Goal: Transaction & Acquisition: Purchase product/service

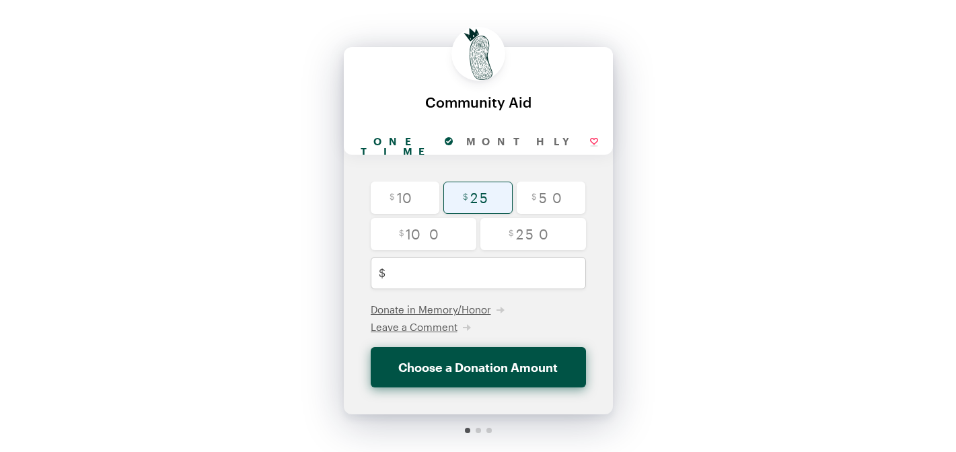
click at [483, 207] on input "radio" at bounding box center [478, 198] width 69 height 32
radio input "true"
type input "25"
checkbox input "false"
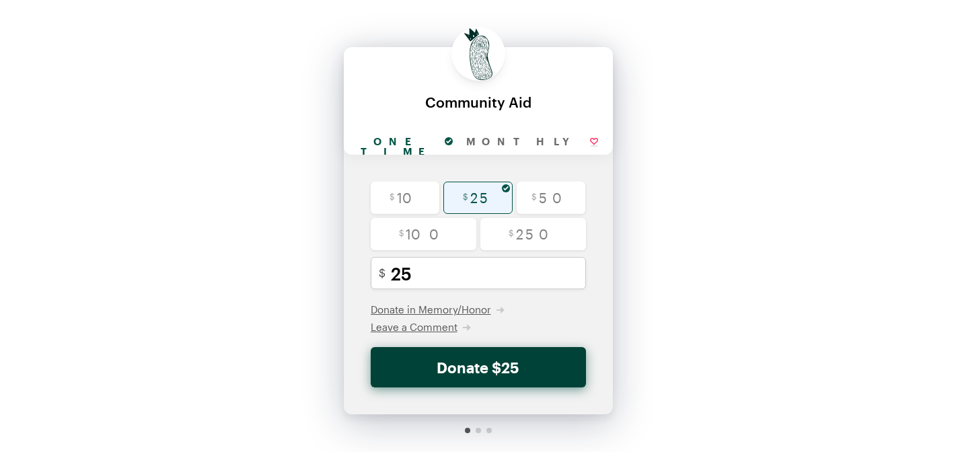
click at [516, 377] on button "Donate $25" at bounding box center [478, 367] width 215 height 40
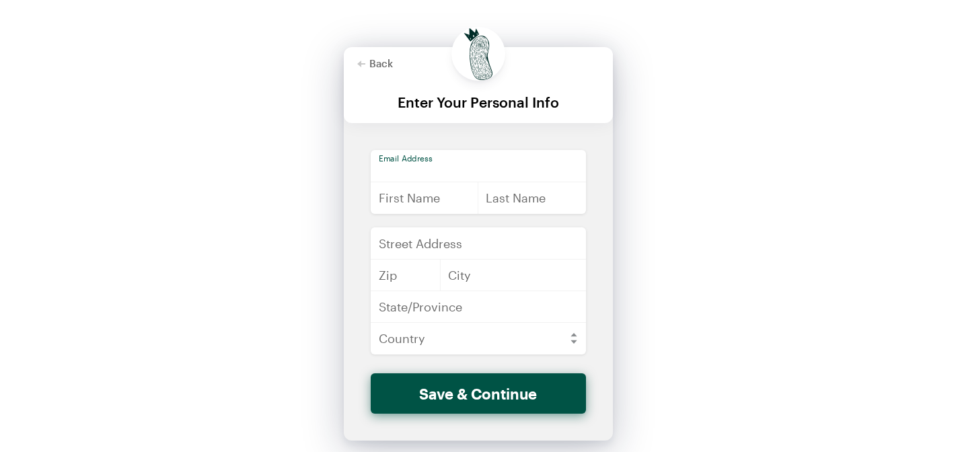
click at [493, 166] on input "email" at bounding box center [478, 166] width 215 height 32
type input "[EMAIL_ADDRESS][DOMAIN_NAME]"
type input "[PERSON_NAME]"
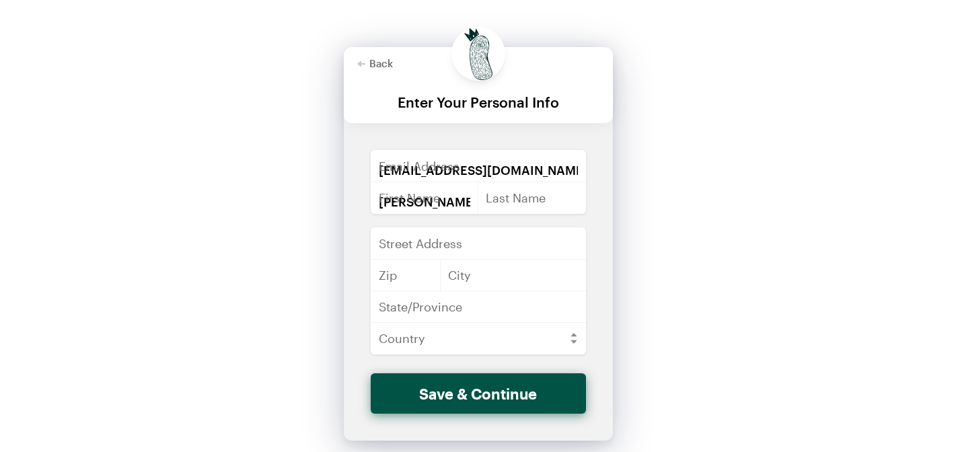
type input "Sharp"
type input "[STREET_ADDRESS][PERSON_NAME]"
type input "70117"
type input "[GEOGRAPHIC_DATA]"
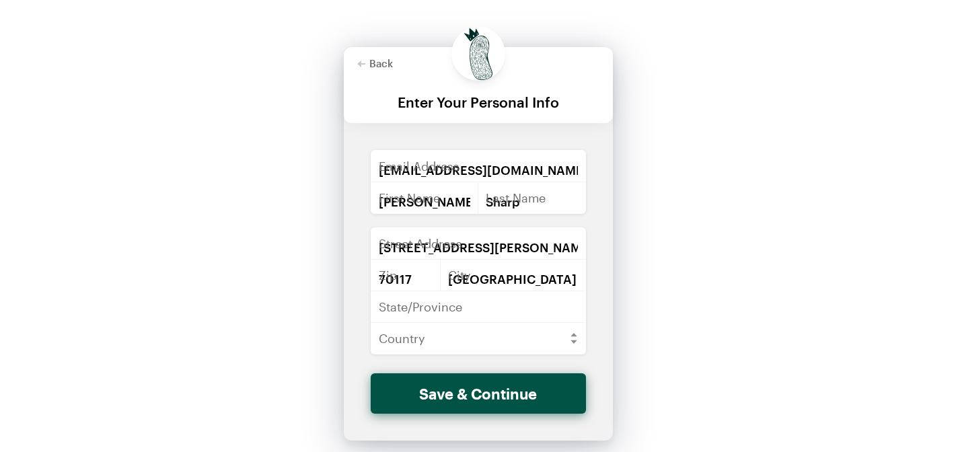
type input "LA"
select select "US"
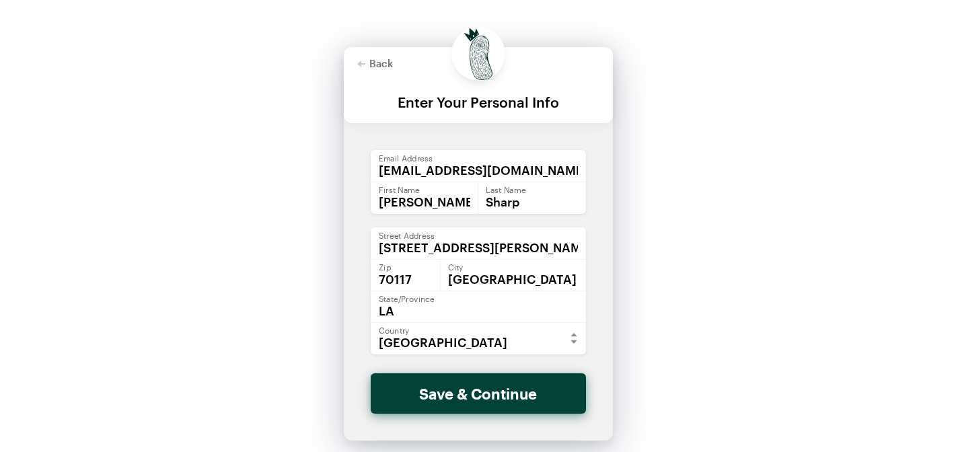
click at [456, 396] on button "Save & Continue" at bounding box center [478, 394] width 215 height 40
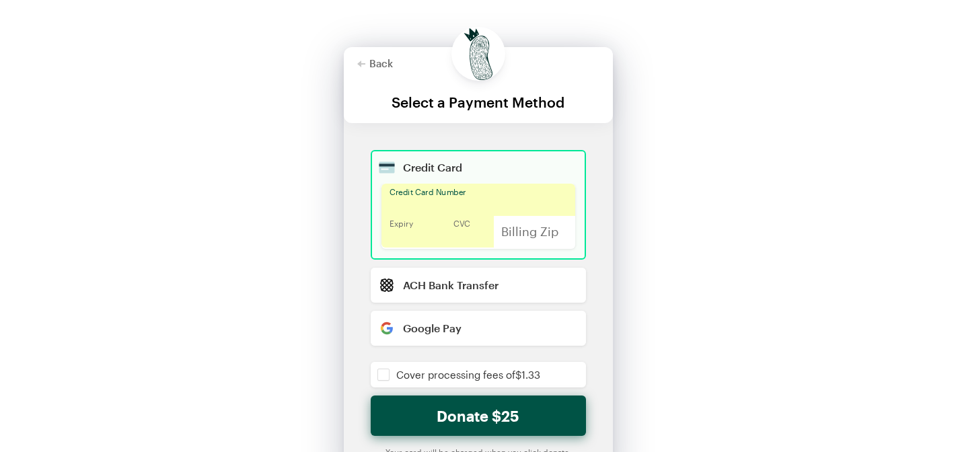
click at [755, 341] on div "Back Back Select a Payment Method For your generous donation of $25 One time Mo…" at bounding box center [478, 275] width 956 height 551
click at [695, 414] on div "Back Back Select a Payment Method For your generous donation of $25 One time Mo…" at bounding box center [478, 275] width 956 height 551
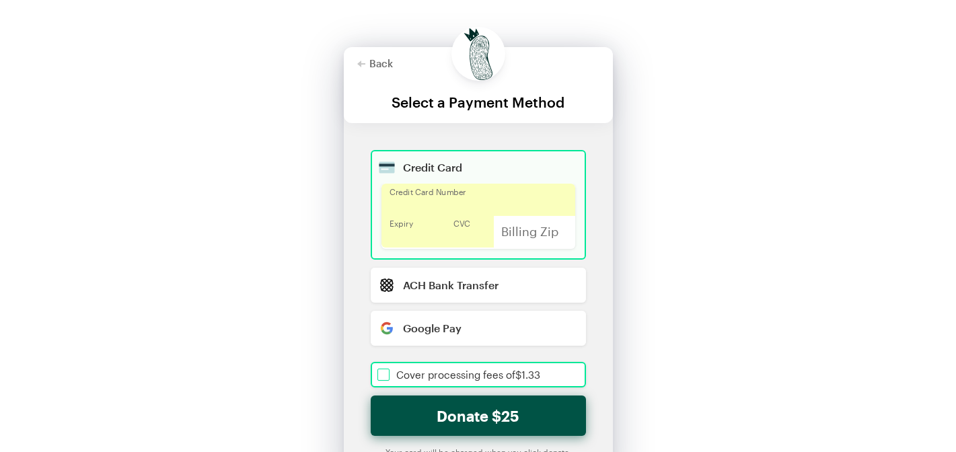
click at [393, 378] on input "checkbox" at bounding box center [478, 375] width 215 height 26
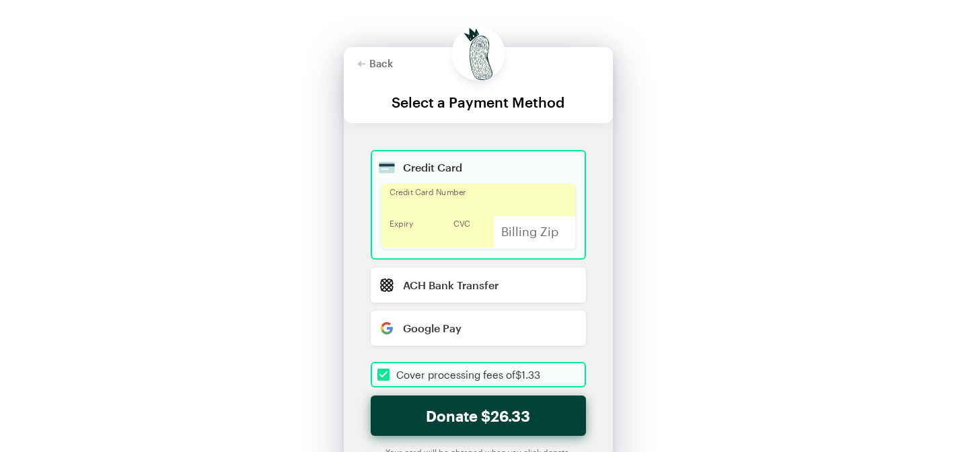
click at [499, 409] on button "Donate $26.33" at bounding box center [478, 416] width 215 height 40
click at [528, 413] on button "Donate $26.33" at bounding box center [478, 416] width 215 height 40
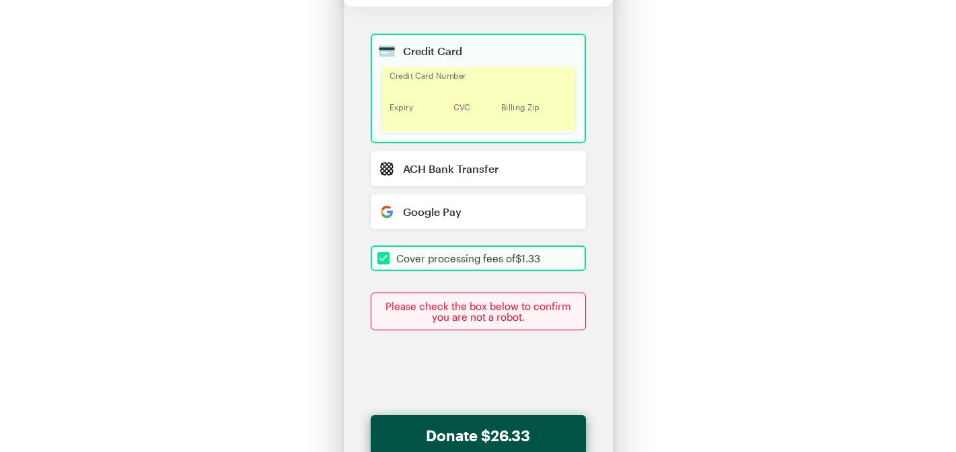
scroll to position [122, 0]
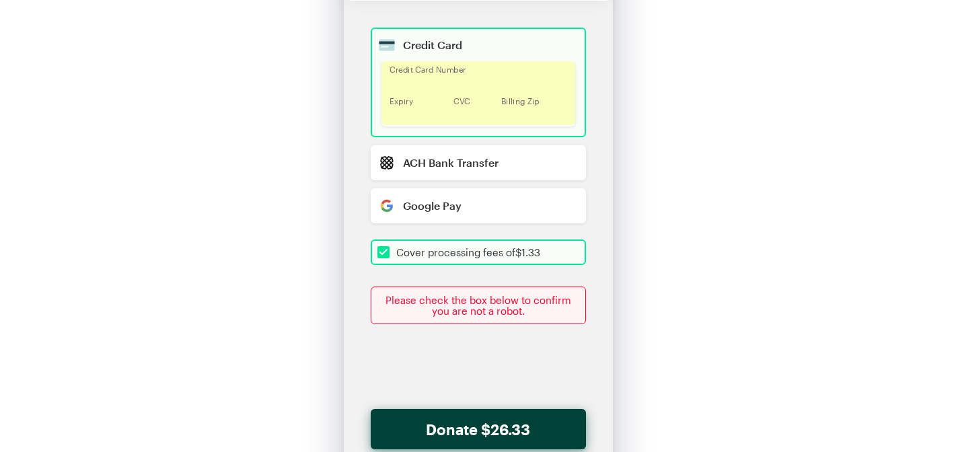
click at [504, 432] on button "Donate $26.33" at bounding box center [478, 429] width 215 height 40
checkbox input "true"
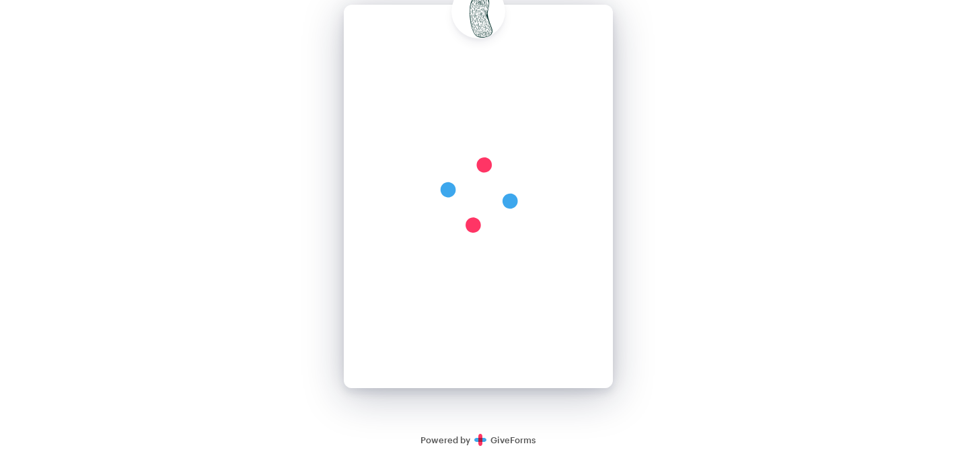
scroll to position [0, 0]
